Goal: Transaction & Acquisition: Obtain resource

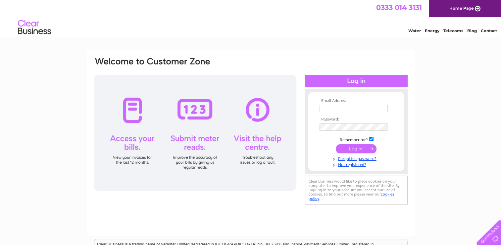
type input "[PERSON_NAME][EMAIL_ADDRESS][PERSON_NAME][DOMAIN_NAME]"
click at [369, 146] on input "submit" at bounding box center [356, 148] width 41 height 9
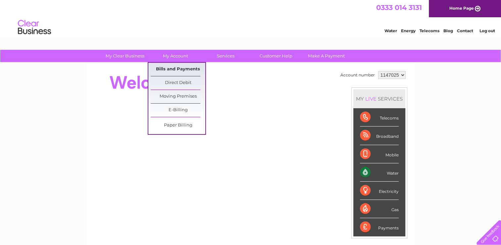
click at [189, 72] on link "Bills and Payments" at bounding box center [178, 69] width 55 height 13
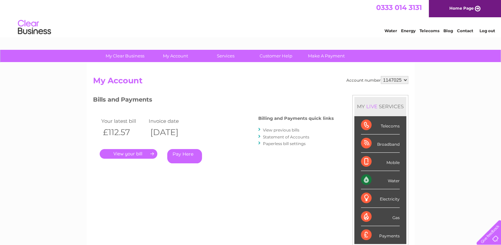
click at [137, 158] on link "." at bounding box center [129, 154] width 58 height 10
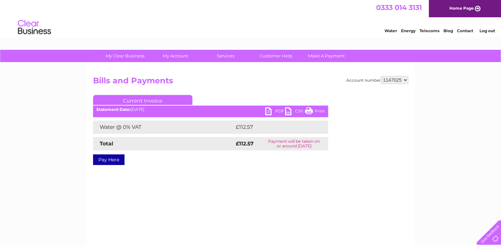
click at [312, 110] on link "Print" at bounding box center [315, 112] width 20 height 10
click at [269, 112] on link "PDF" at bounding box center [275, 112] width 20 height 10
drag, startPoint x: 269, startPoint y: 112, endPoint x: 278, endPoint y: 107, distance: 10.4
click at [269, 112] on link "PDF" at bounding box center [275, 112] width 20 height 10
